Goal: Transaction & Acquisition: Book appointment/travel/reservation

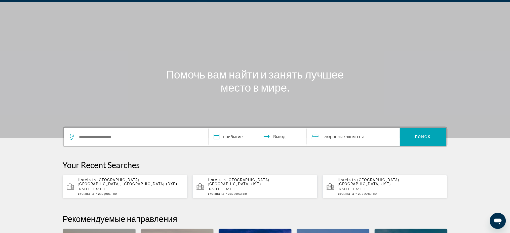
scroll to position [33, 0]
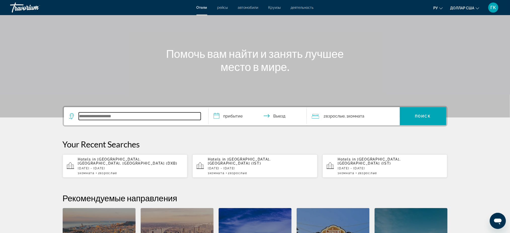
click at [91, 115] on input "Виджет поиска" at bounding box center [140, 116] width 122 height 8
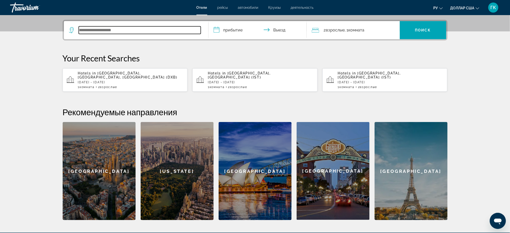
scroll to position [123, 0]
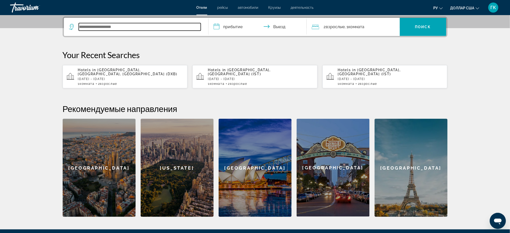
click at [95, 23] on input "Виджет поиска" at bounding box center [140, 27] width 122 height 8
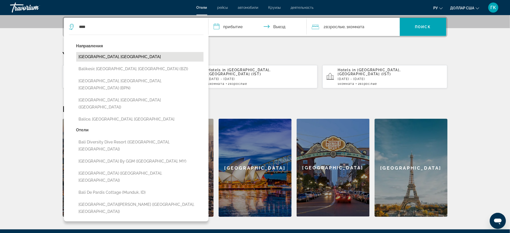
click at [109, 57] on button "[GEOGRAPHIC_DATA], [GEOGRAPHIC_DATA]" at bounding box center [139, 57] width 127 height 10
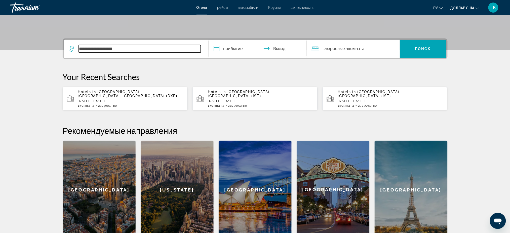
scroll to position [89, 0]
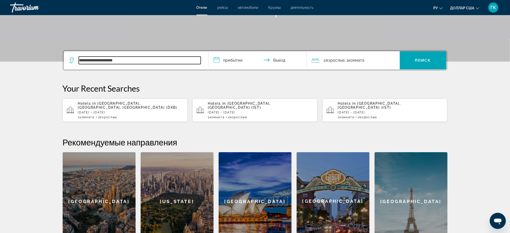
drag, startPoint x: 129, startPoint y: 60, endPoint x: 53, endPoint y: 59, distance: 76.2
click at [53, 59] on div "**********" at bounding box center [255, 150] width 405 height 200
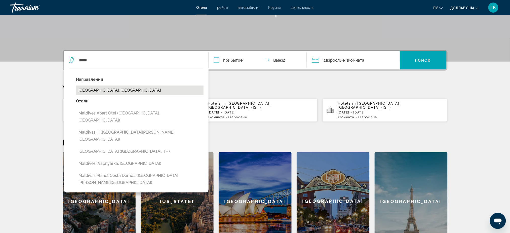
click at [131, 92] on button "[GEOGRAPHIC_DATA], [GEOGRAPHIC_DATA]" at bounding box center [139, 91] width 127 height 10
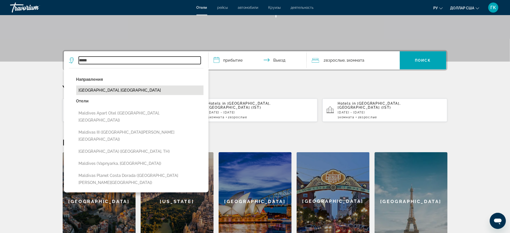
type input "**********"
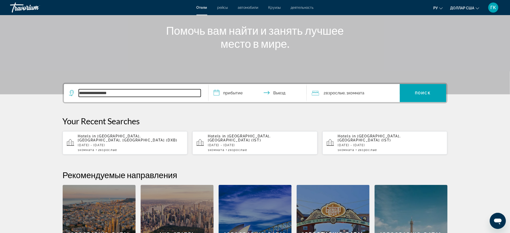
scroll to position [56, 0]
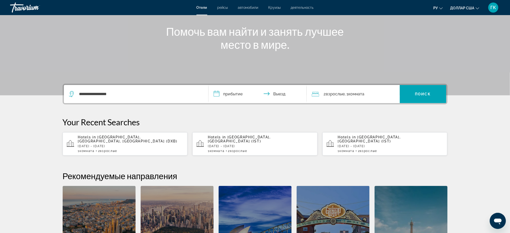
click at [241, 94] on input "**********" at bounding box center [258, 95] width 100 height 20
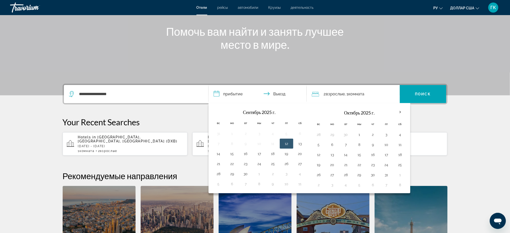
scroll to position [123, 0]
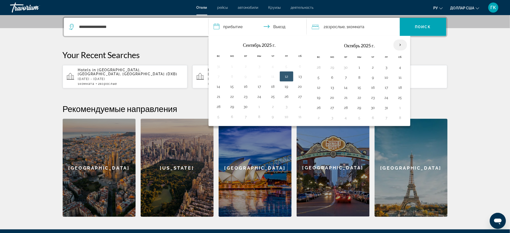
click at [400, 45] on th "В следующем месяце" at bounding box center [400, 44] width 14 height 11
click at [400, 44] on th "В следующем месяце" at bounding box center [400, 44] width 14 height 11
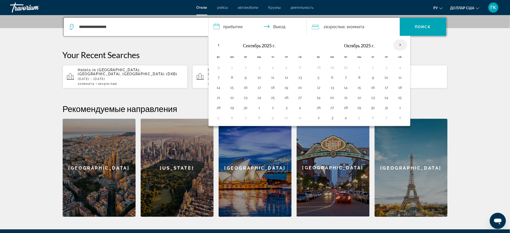
click at [400, 44] on th "В следующем месяце" at bounding box center [400, 44] width 14 height 11
click at [400, 48] on th "В следующем месяце" at bounding box center [400, 44] width 14 height 11
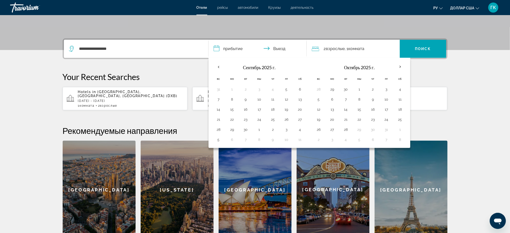
scroll to position [89, 0]
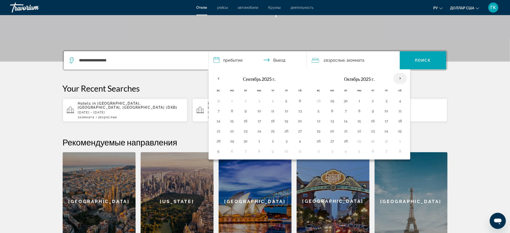
click at [401, 77] on th "В следующем месяце" at bounding box center [400, 78] width 14 height 11
click at [400, 77] on th "В следующем месяце" at bounding box center [400, 78] width 14 height 11
drag, startPoint x: 400, startPoint y: 78, endPoint x: 375, endPoint y: 99, distance: 32.5
click at [397, 81] on th "В следующем месяце" at bounding box center [400, 78] width 14 height 11
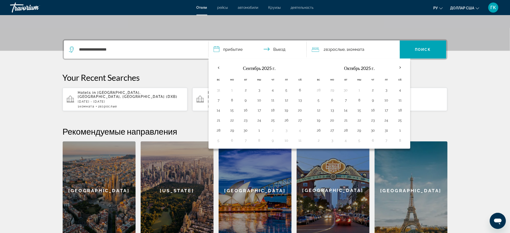
scroll to position [56, 0]
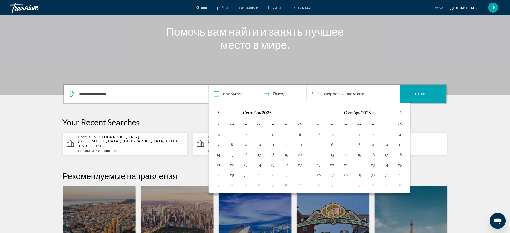
click at [229, 92] on input "**********" at bounding box center [258, 95] width 100 height 20
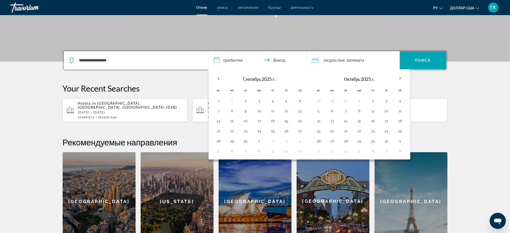
click at [282, 62] on input "**********" at bounding box center [258, 61] width 100 height 20
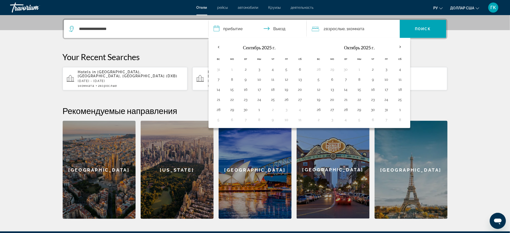
scroll to position [123, 0]
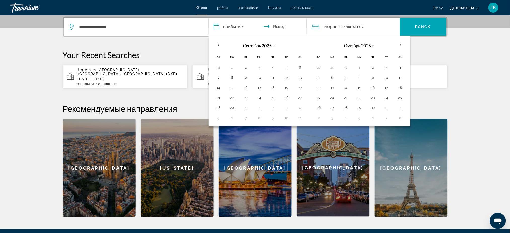
click at [280, 27] on input "**********" at bounding box center [258, 28] width 100 height 20
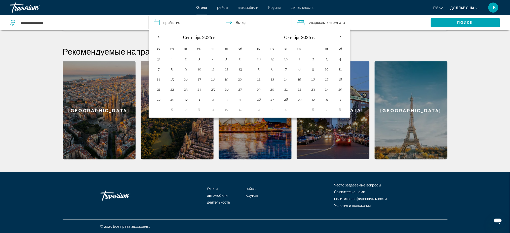
scroll to position [180, 0]
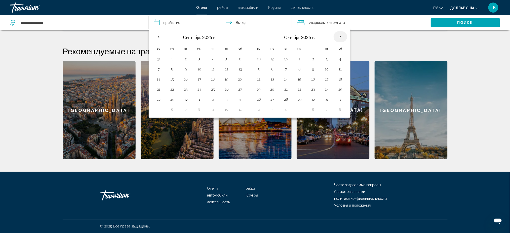
click at [342, 35] on th "В следующем месяце" at bounding box center [340, 36] width 14 height 11
click at [341, 35] on th "В следующем месяце" at bounding box center [340, 36] width 14 height 11
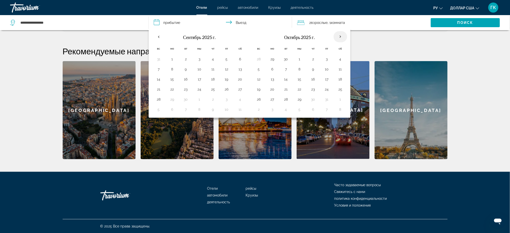
click at [341, 35] on th "В следующем месяце" at bounding box center [340, 36] width 14 height 11
click at [258, 89] on button "19" at bounding box center [259, 89] width 8 height 7
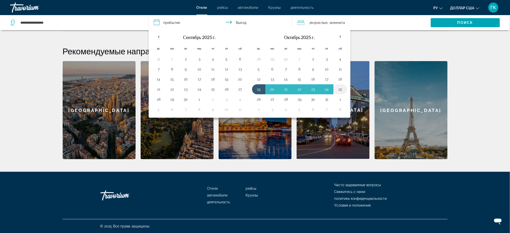
click at [340, 88] on button "25" at bounding box center [340, 89] width 8 height 7
type input "**********"
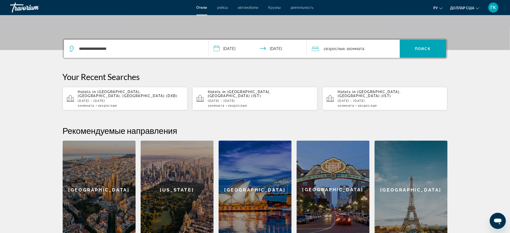
scroll to position [80, 0]
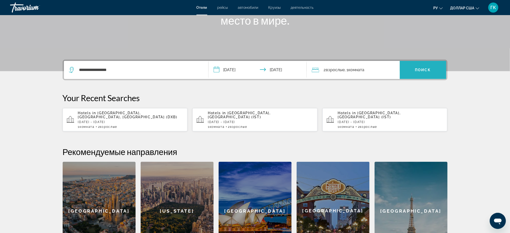
click at [421, 68] on font "Поиск" at bounding box center [423, 70] width 16 height 4
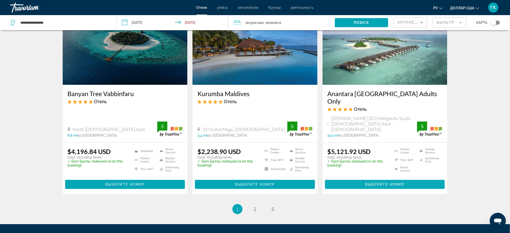
scroll to position [637, 0]
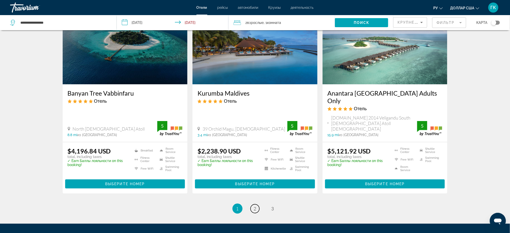
click at [255, 206] on span "2" at bounding box center [255, 209] width 3 height 6
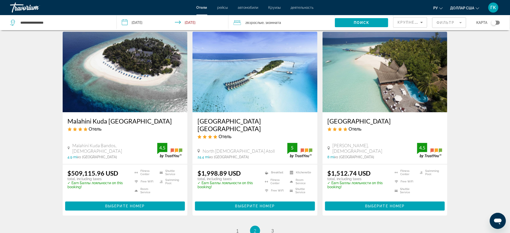
scroll to position [604, 0]
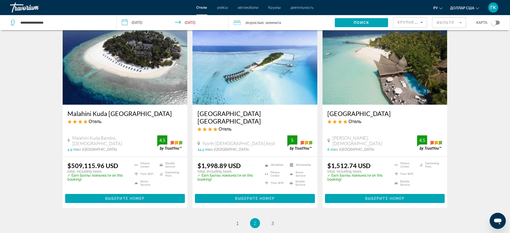
click at [135, 58] on img "Основное содержание" at bounding box center [125, 64] width 125 height 80
